Goal: Answer question/provide support: Share knowledge or assist other users

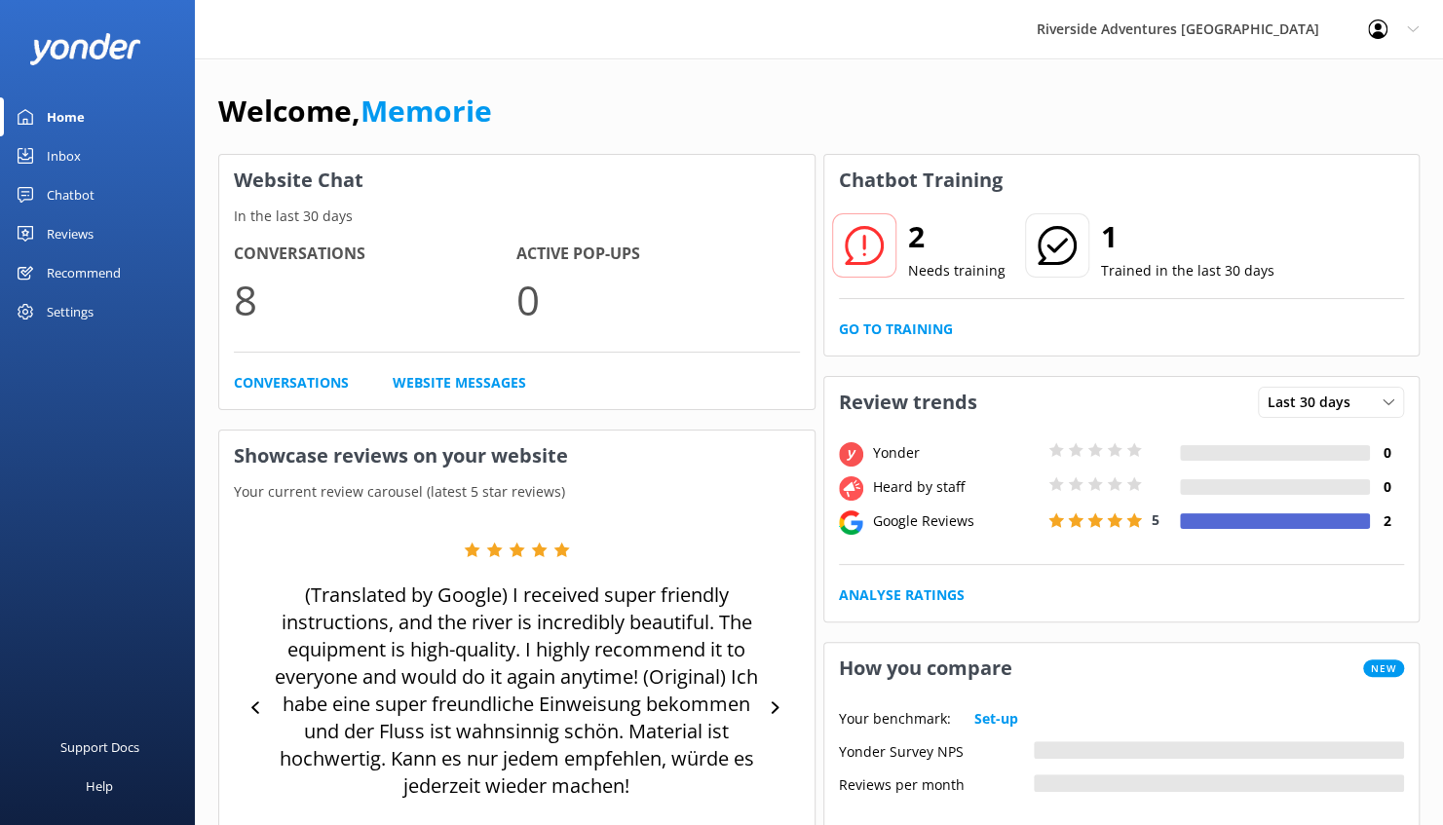
click at [75, 157] on div "Inbox" at bounding box center [64, 155] width 34 height 39
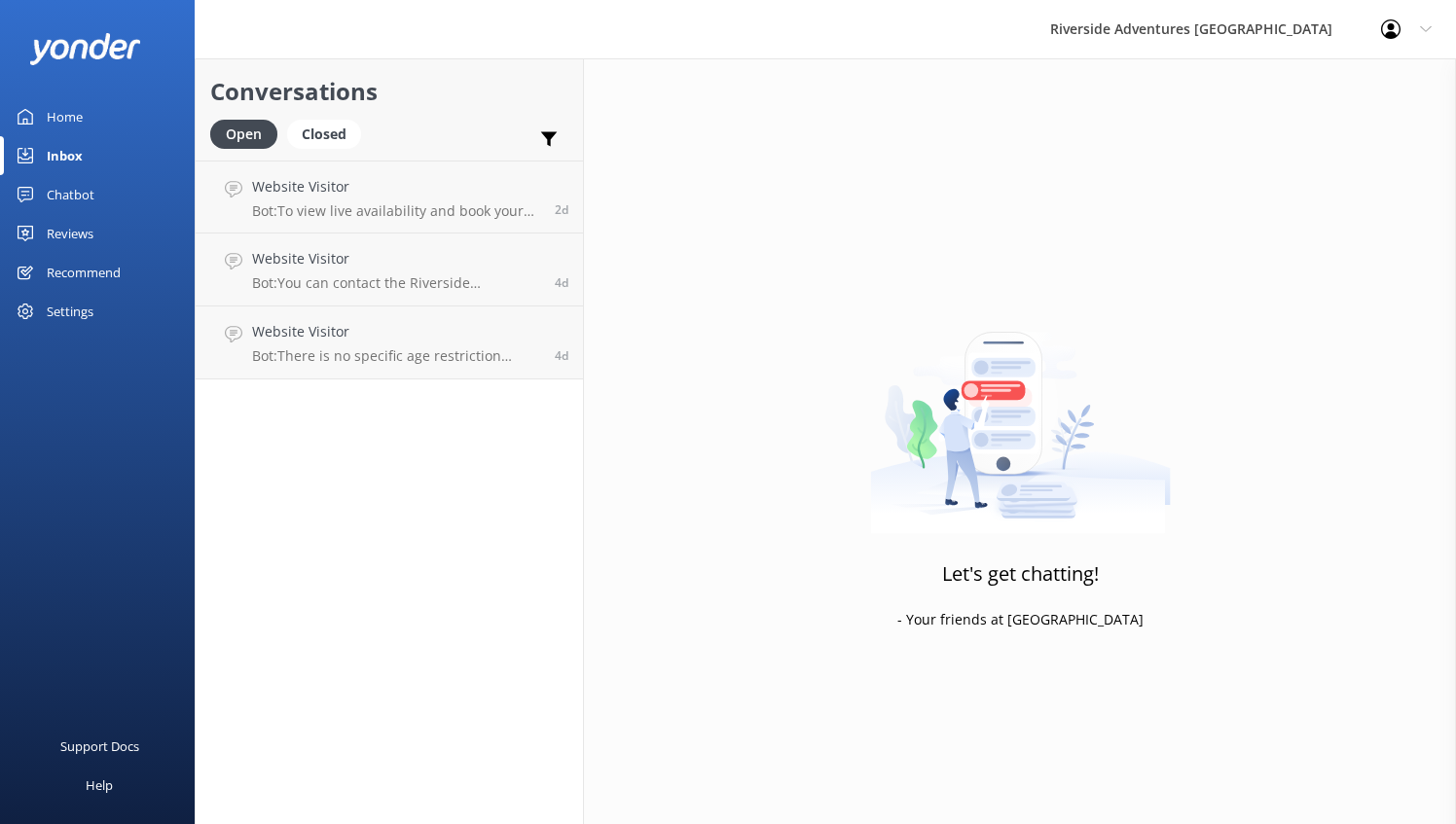
click at [82, 198] on div "Chatbot" at bounding box center [71, 194] width 48 height 39
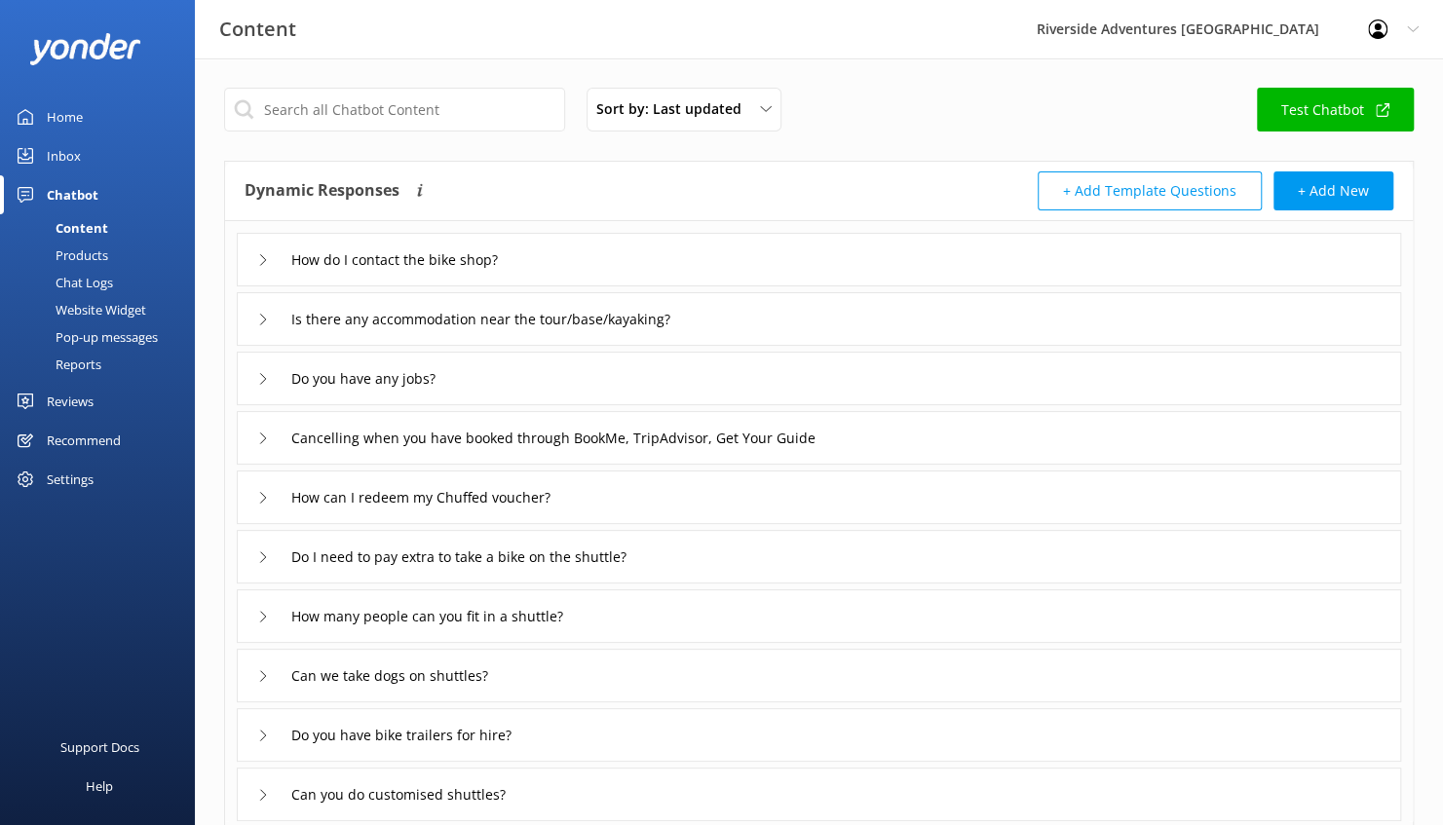
click at [89, 288] on div "Chat Logs" at bounding box center [62, 282] width 101 height 27
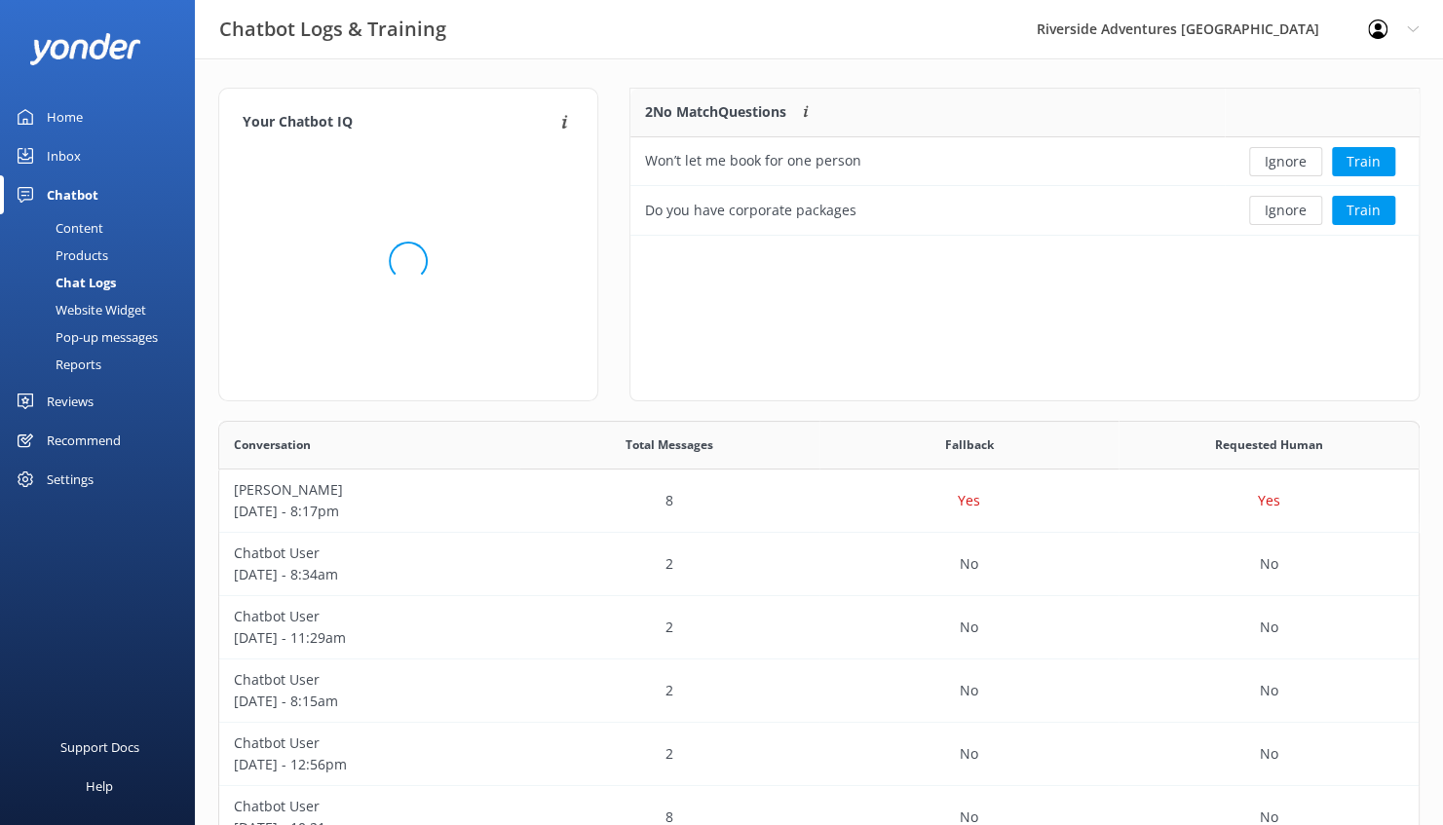
scroll to position [541, 1186]
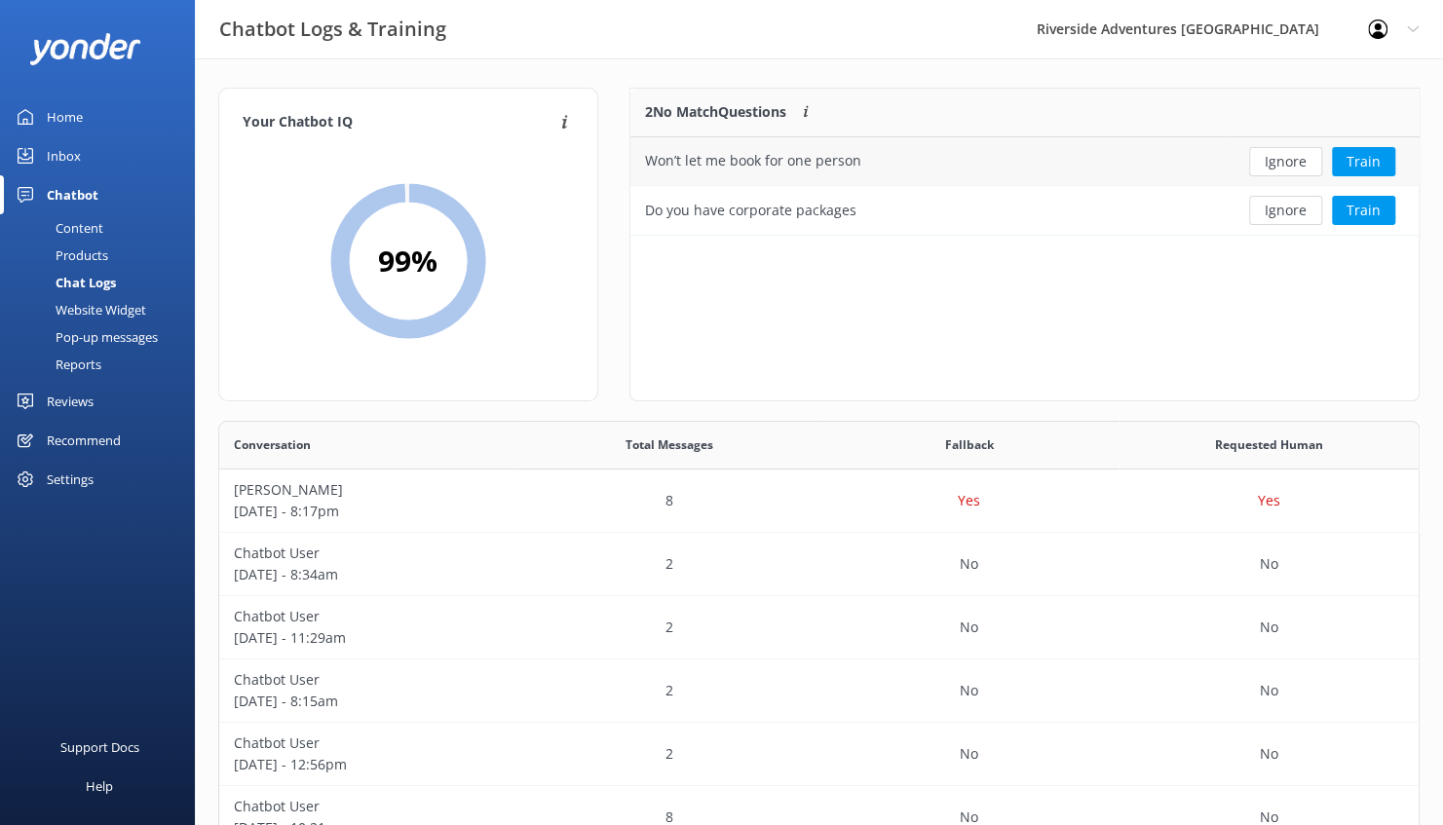
click at [744, 150] on div "Won’t let me book for one person" at bounding box center [753, 160] width 216 height 21
click at [787, 207] on div "Do you have corporate packages" at bounding box center [750, 210] width 211 height 21
click at [1380, 206] on button "Train" at bounding box center [1363, 210] width 63 height 29
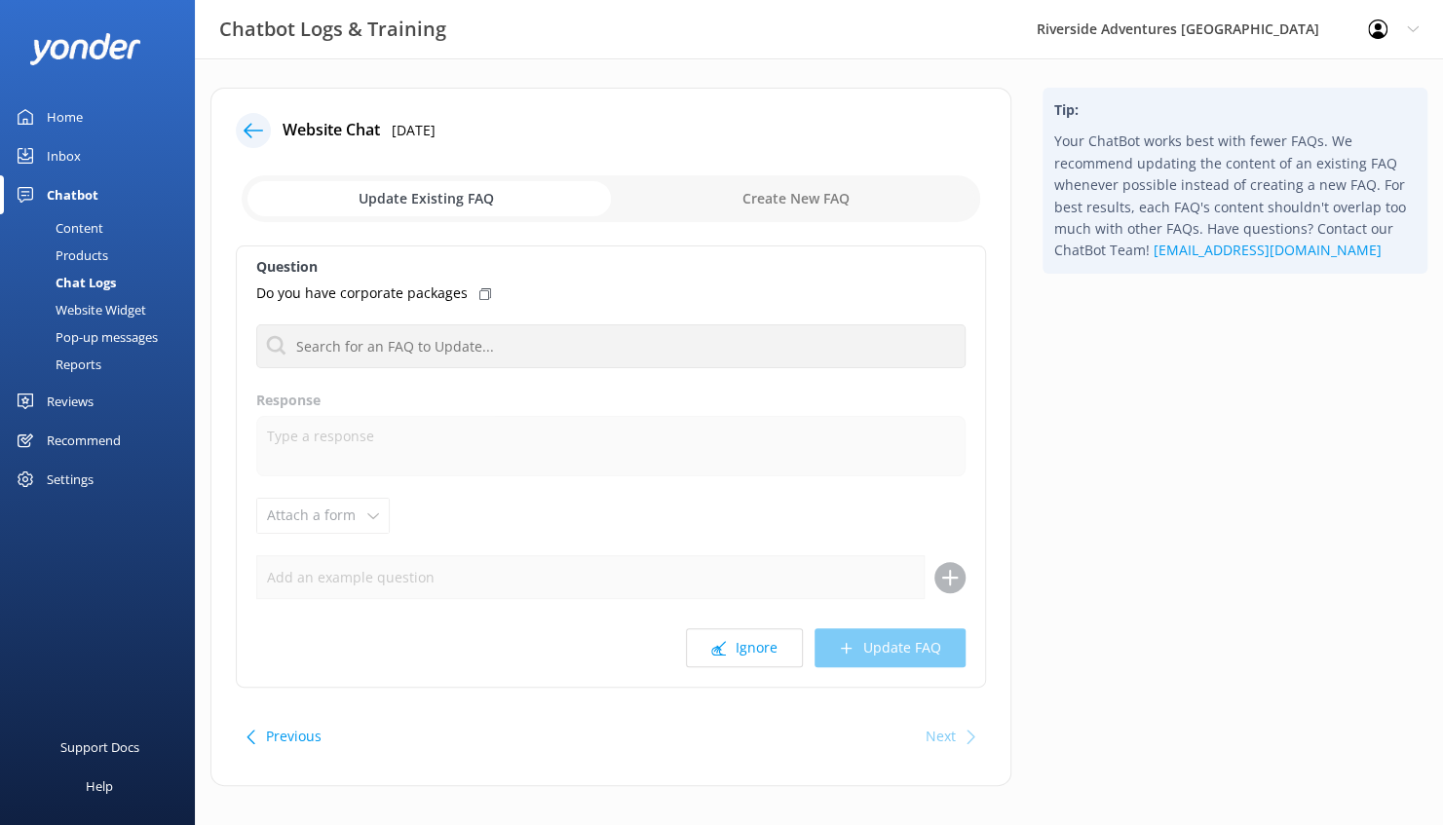
click at [246, 129] on use at bounding box center [253, 130] width 19 height 15
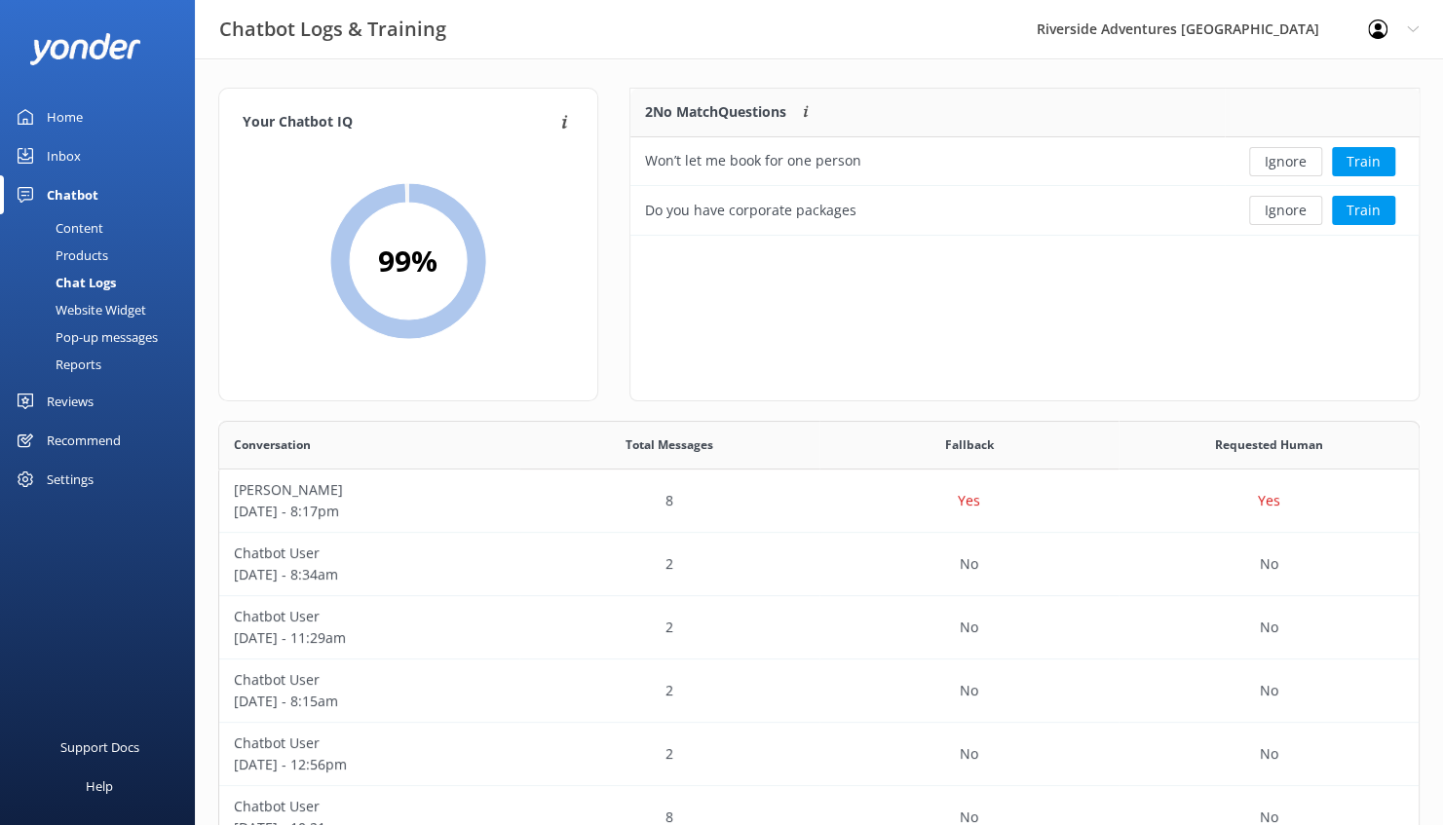
click at [91, 216] on div "Content" at bounding box center [58, 227] width 92 height 27
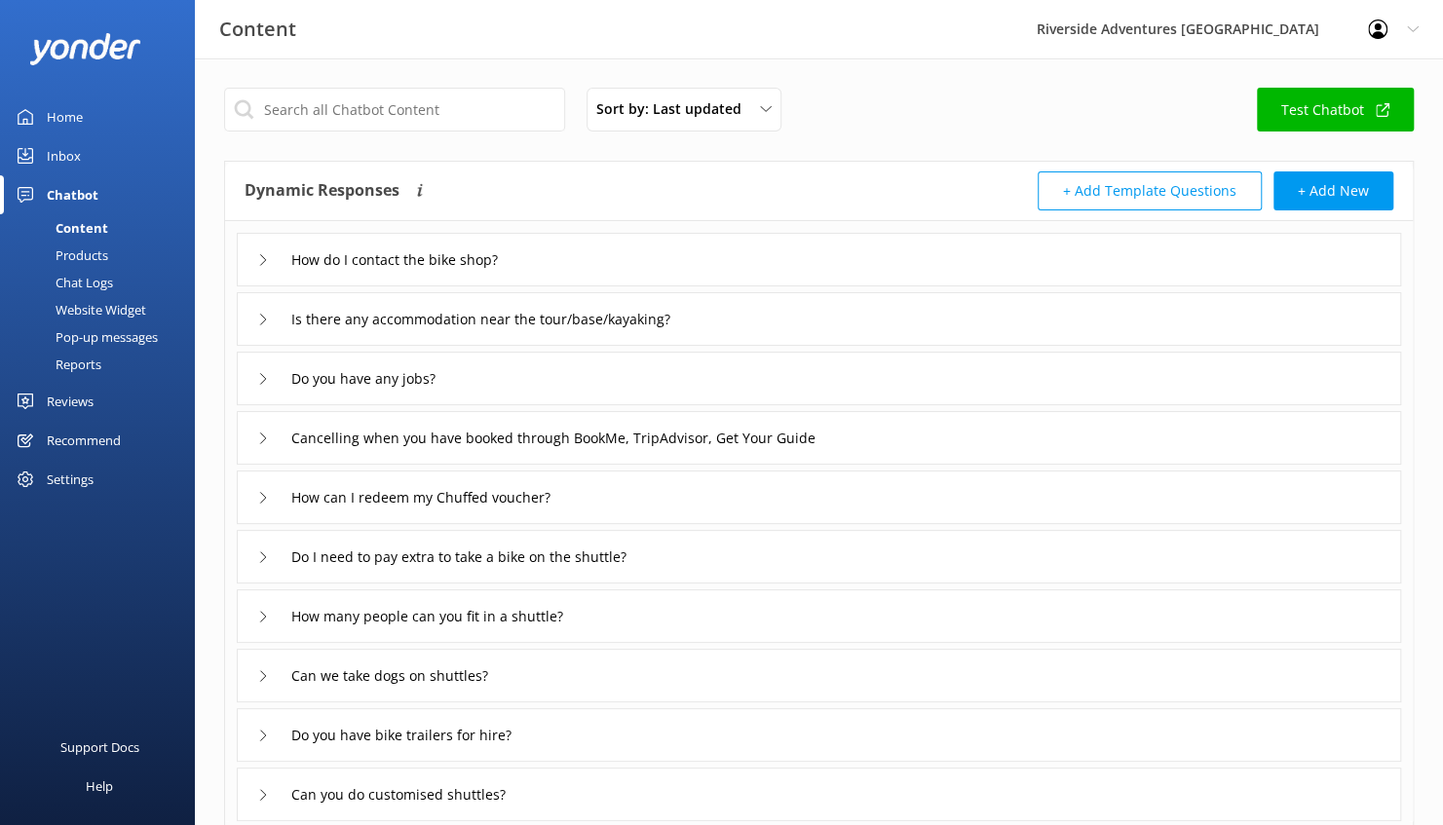
click at [533, 682] on div "Can we take dogs on shuttles?" at bounding box center [819, 676] width 1165 height 54
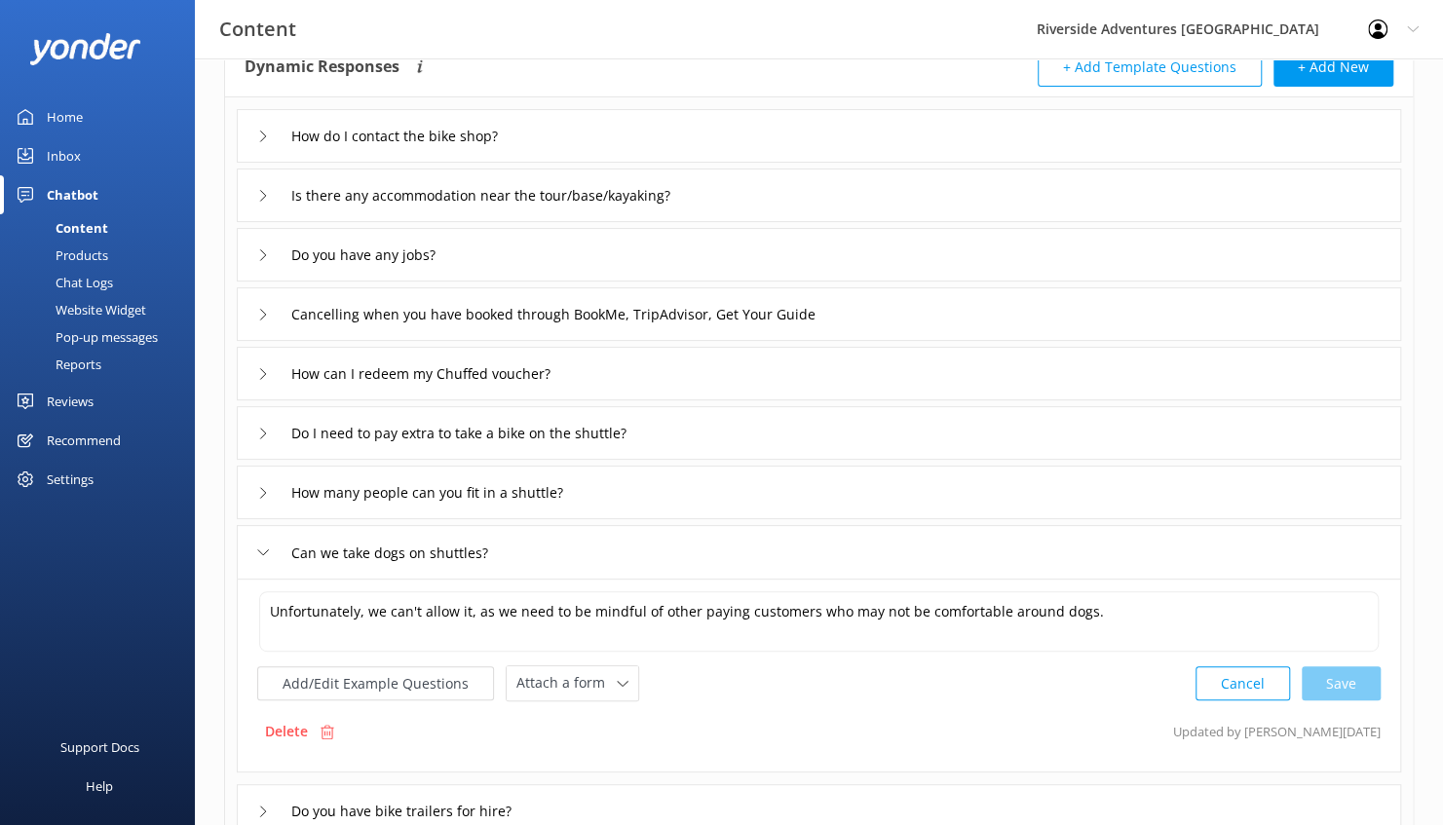
scroll to position [246, 0]
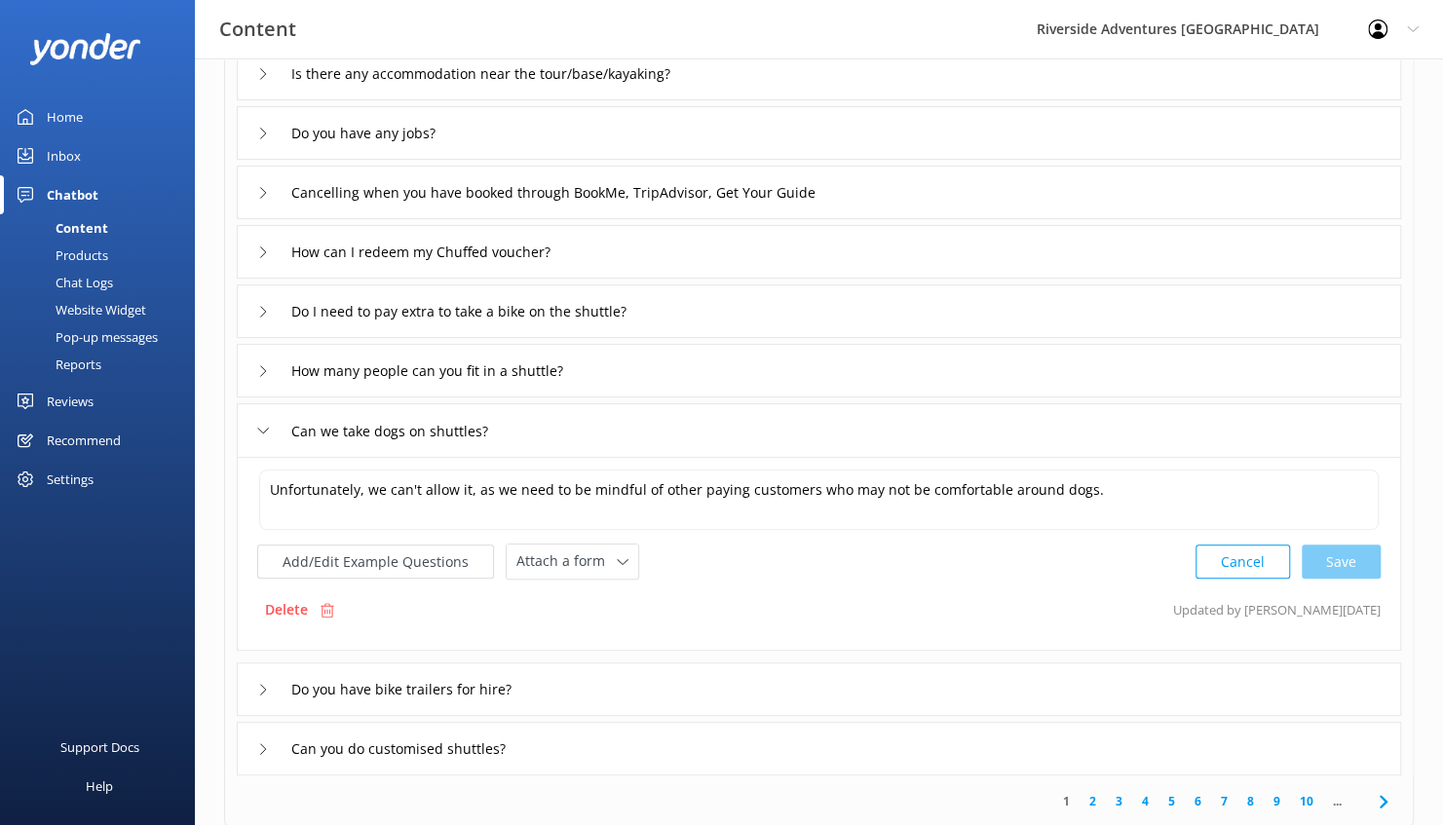
click at [1259, 556] on button "Cancel" at bounding box center [1243, 562] width 95 height 34
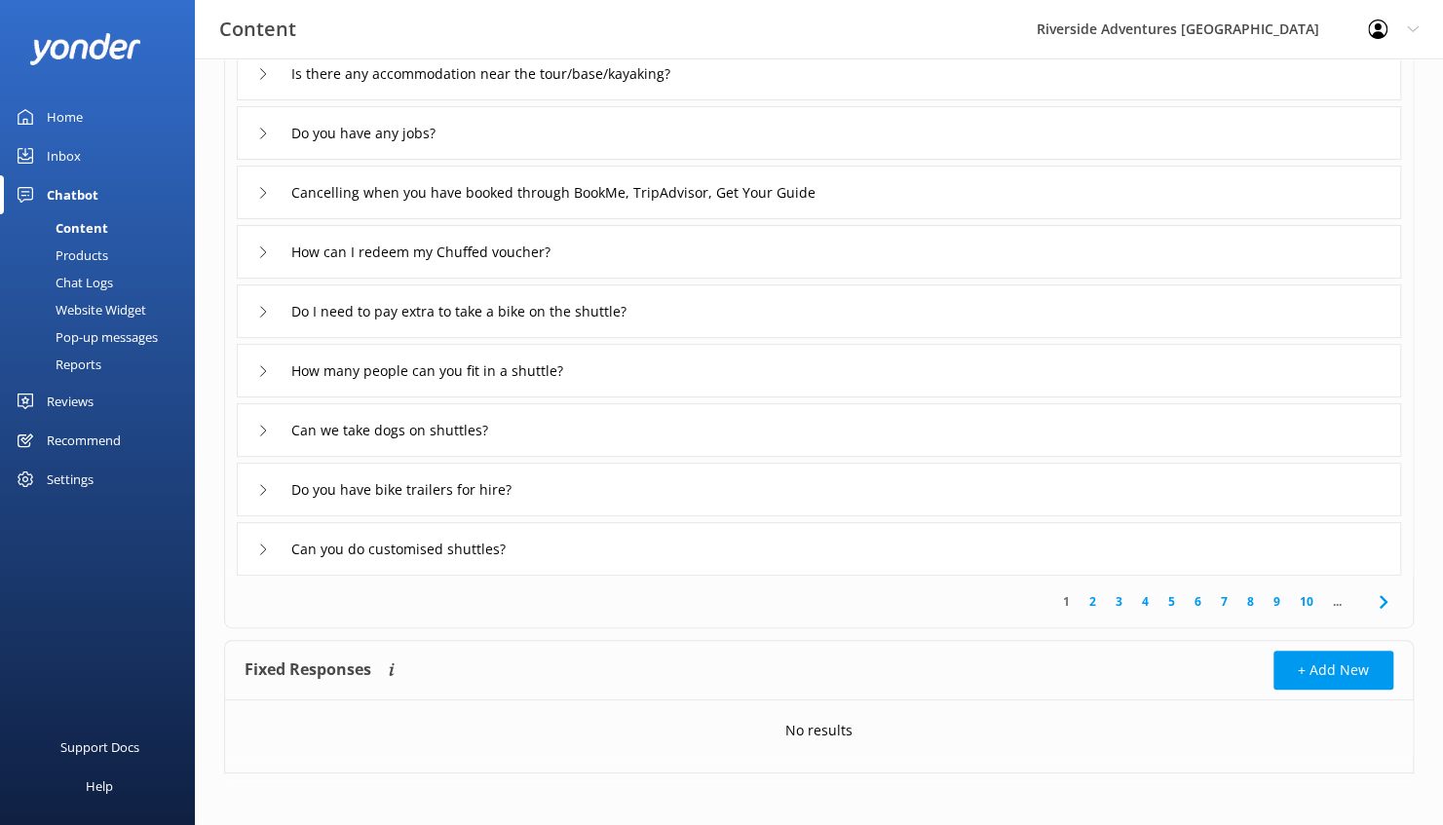
click at [65, 144] on div "Inbox" at bounding box center [64, 155] width 34 height 39
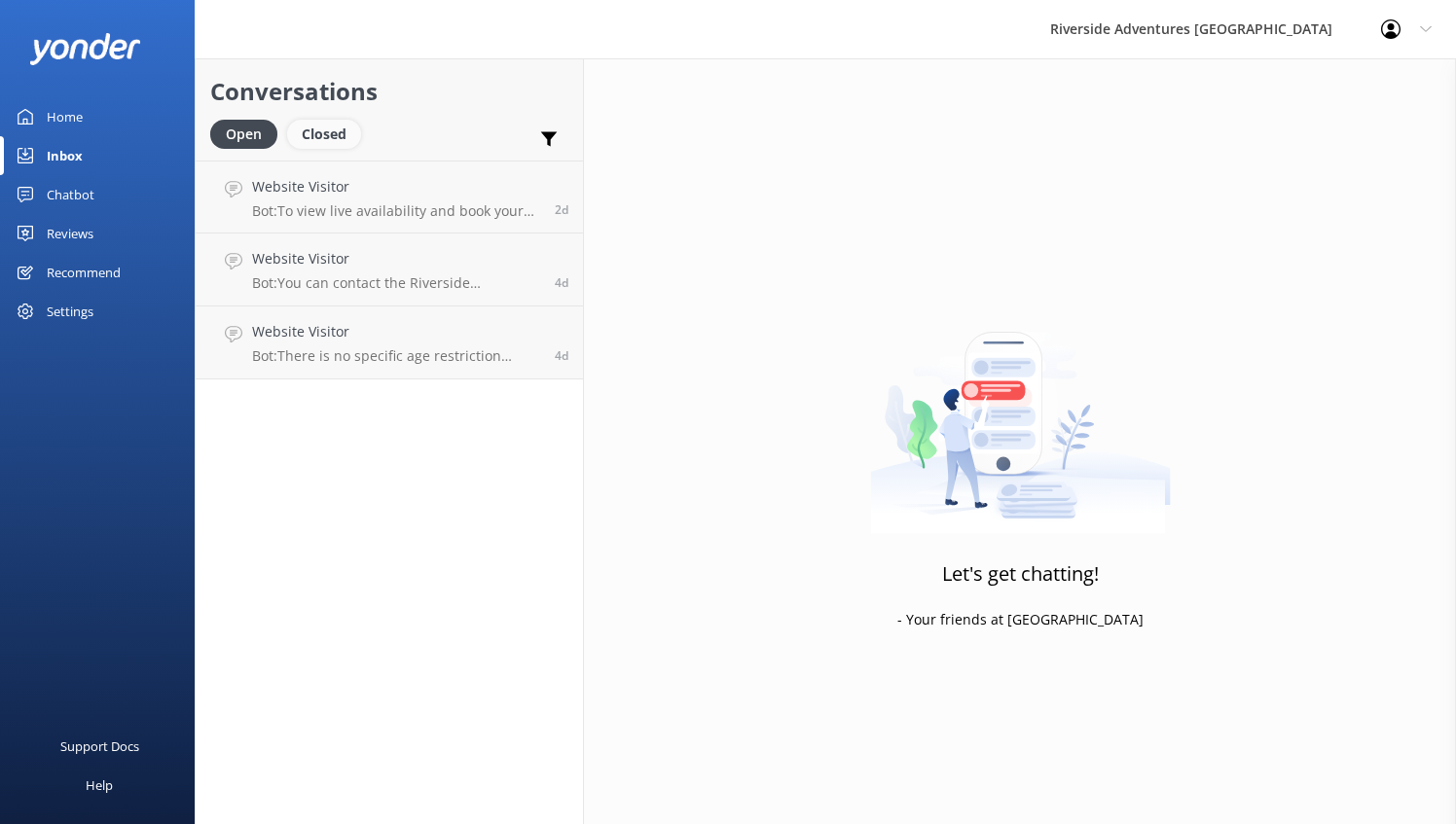
click at [329, 138] on div "Closed" at bounding box center [325, 134] width 74 height 29
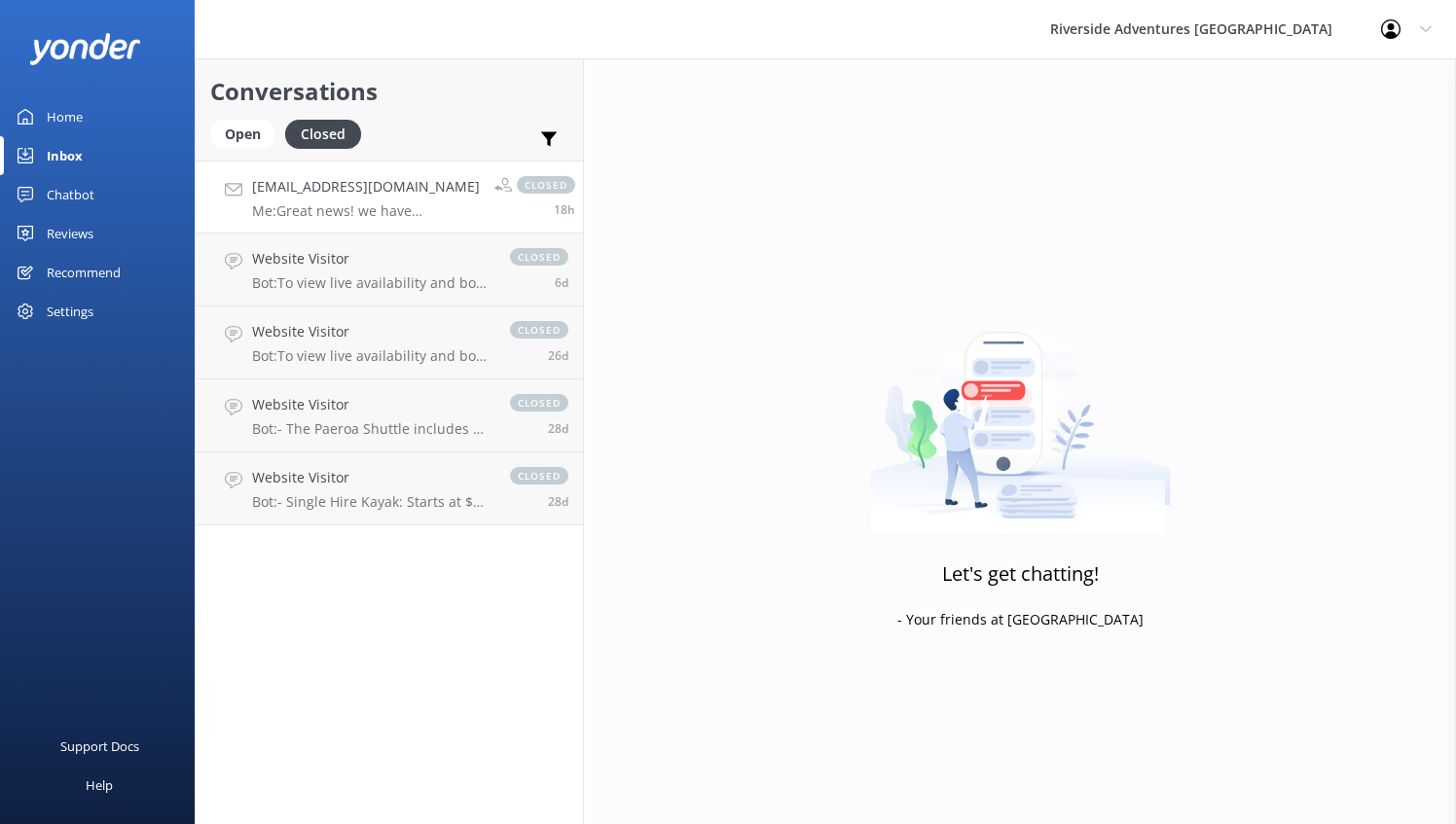
click at [348, 200] on div "[EMAIL_ADDRESS][DOMAIN_NAME] Me: Great news! we have availability and I can boo…" at bounding box center [365, 197] width 228 height 42
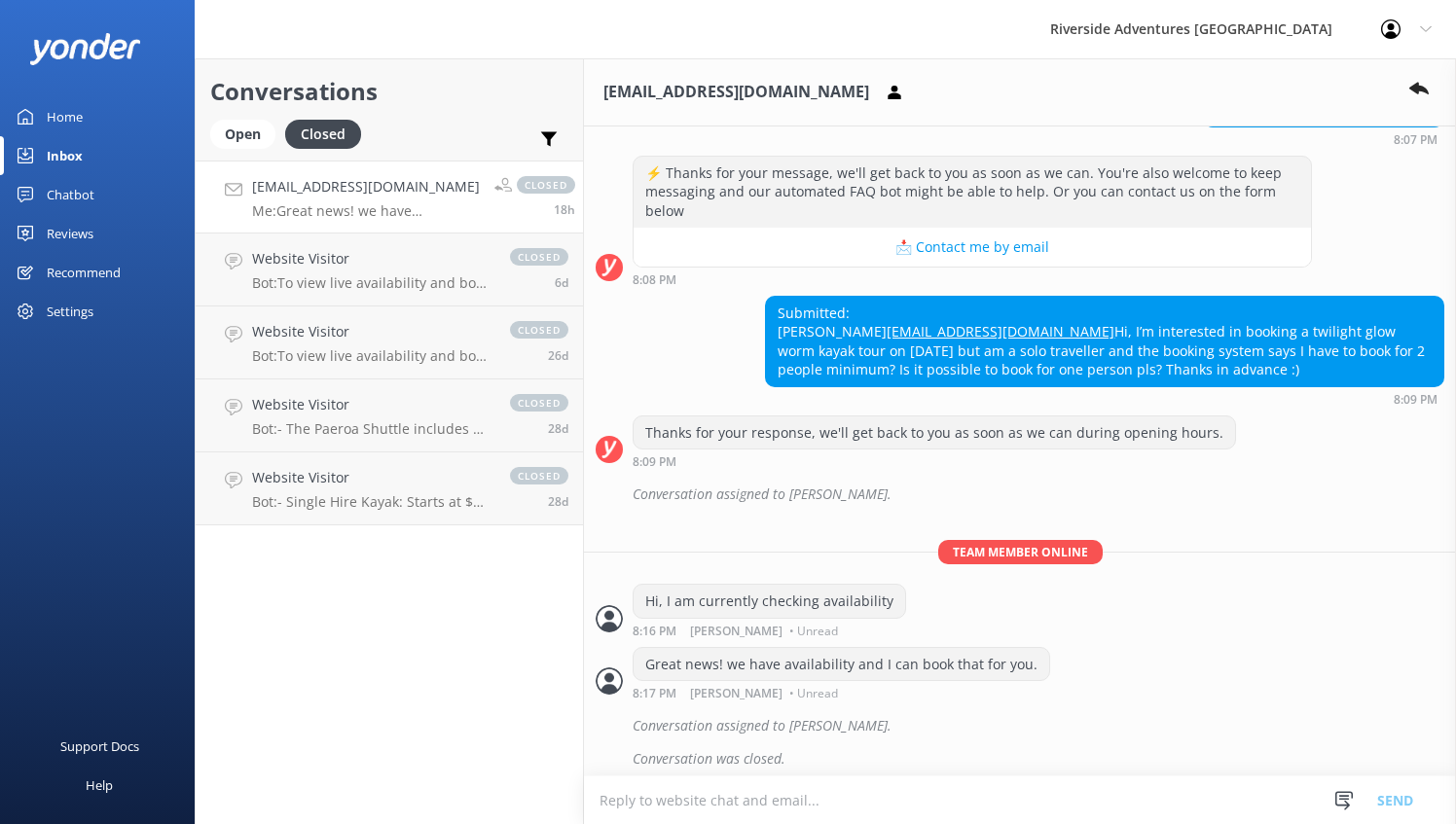
scroll to position [494, 0]
